Goal: Task Accomplishment & Management: Use online tool/utility

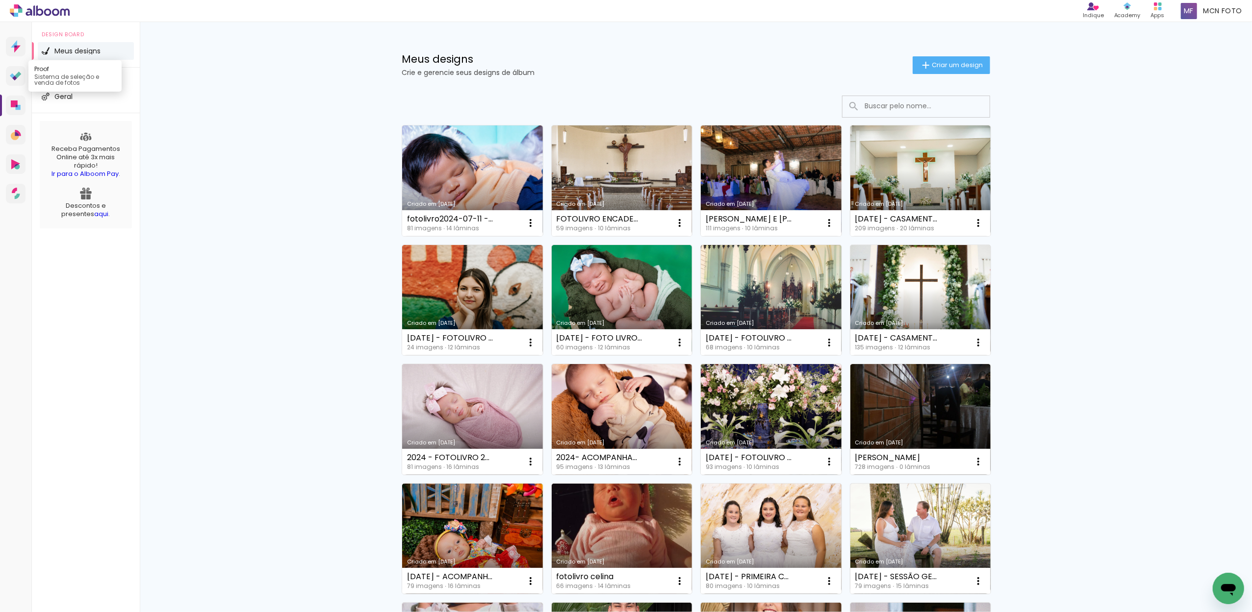
click at [18, 69] on link "Proof Sistema de seleção e venda de fotos" at bounding box center [16, 76] width 20 height 20
